Goal: Information Seeking & Learning: Learn about a topic

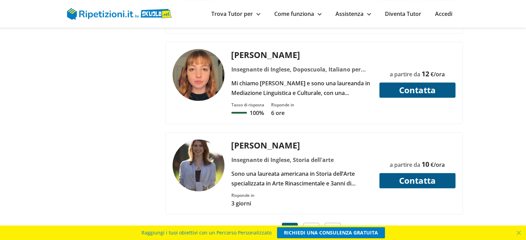
scroll to position [2801, 0]
click at [314, 223] on link "2" at bounding box center [311, 230] width 16 height 15
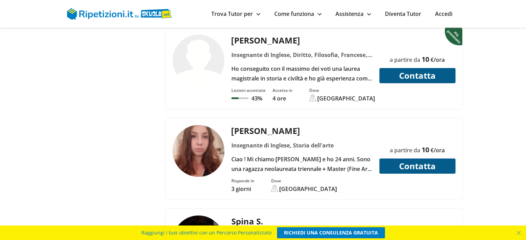
scroll to position [2767, 0]
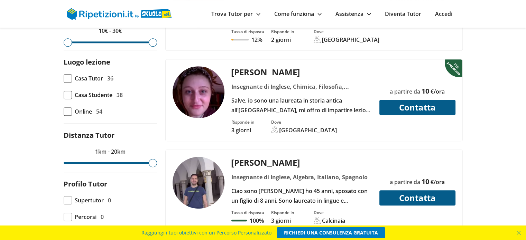
scroll to position [588, 0]
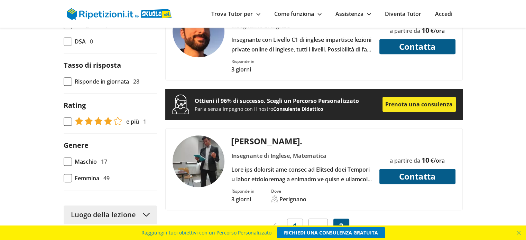
click at [274, 223] on img at bounding box center [278, 226] width 10 height 7
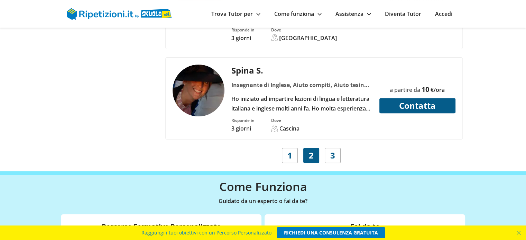
scroll to position [2870, 0]
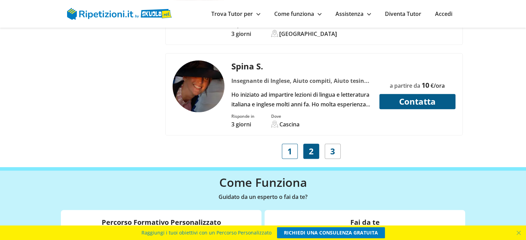
click at [286, 144] on link "1" at bounding box center [290, 151] width 16 height 15
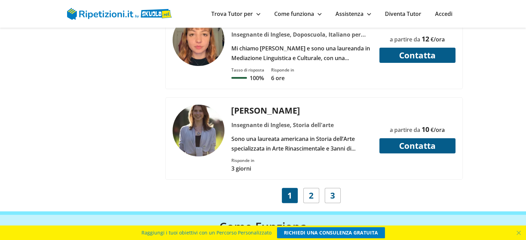
scroll to position [3112, 0]
